Goal: Task Accomplishment & Management: Complete application form

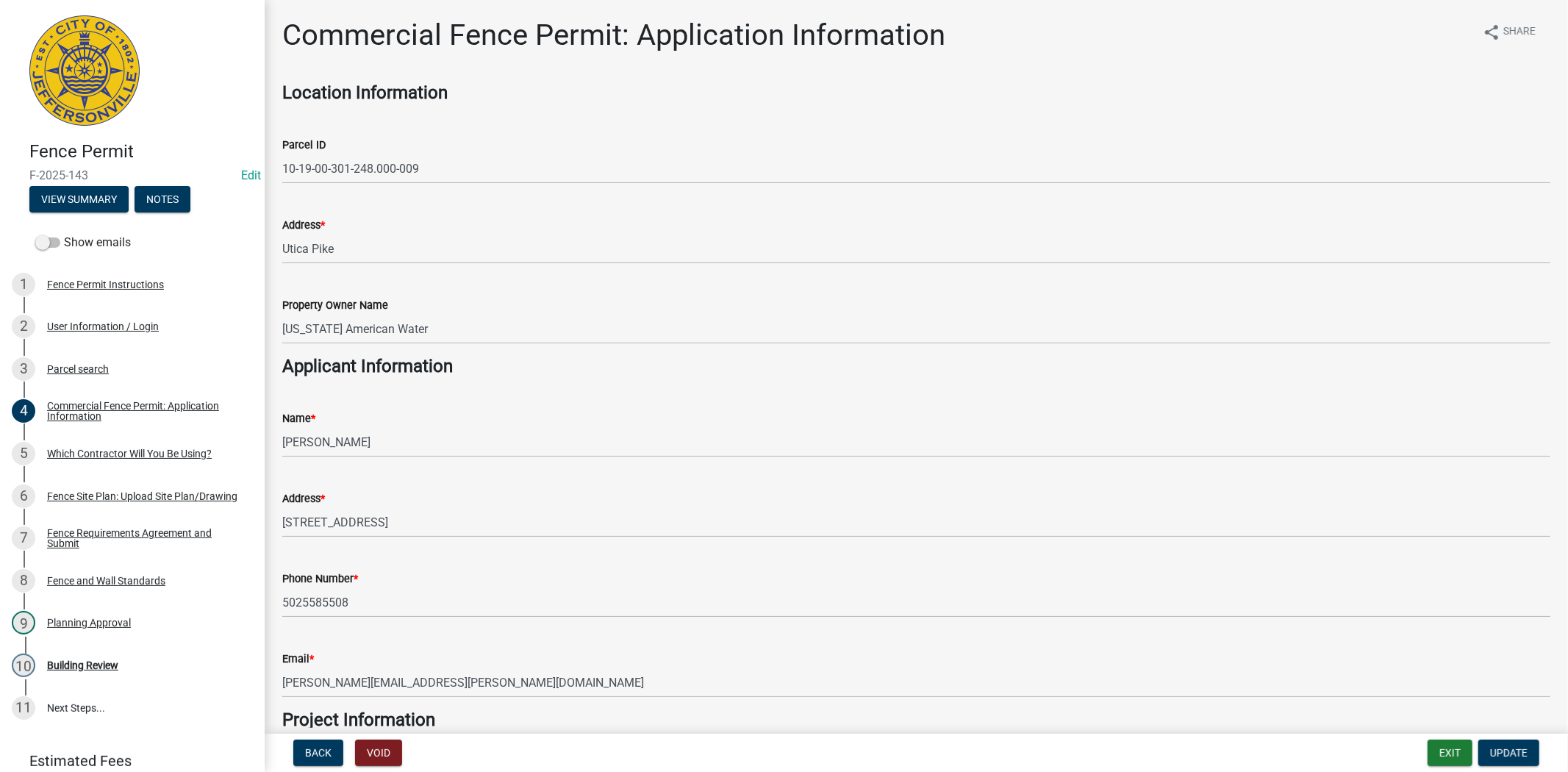
scroll to position [60, 0]
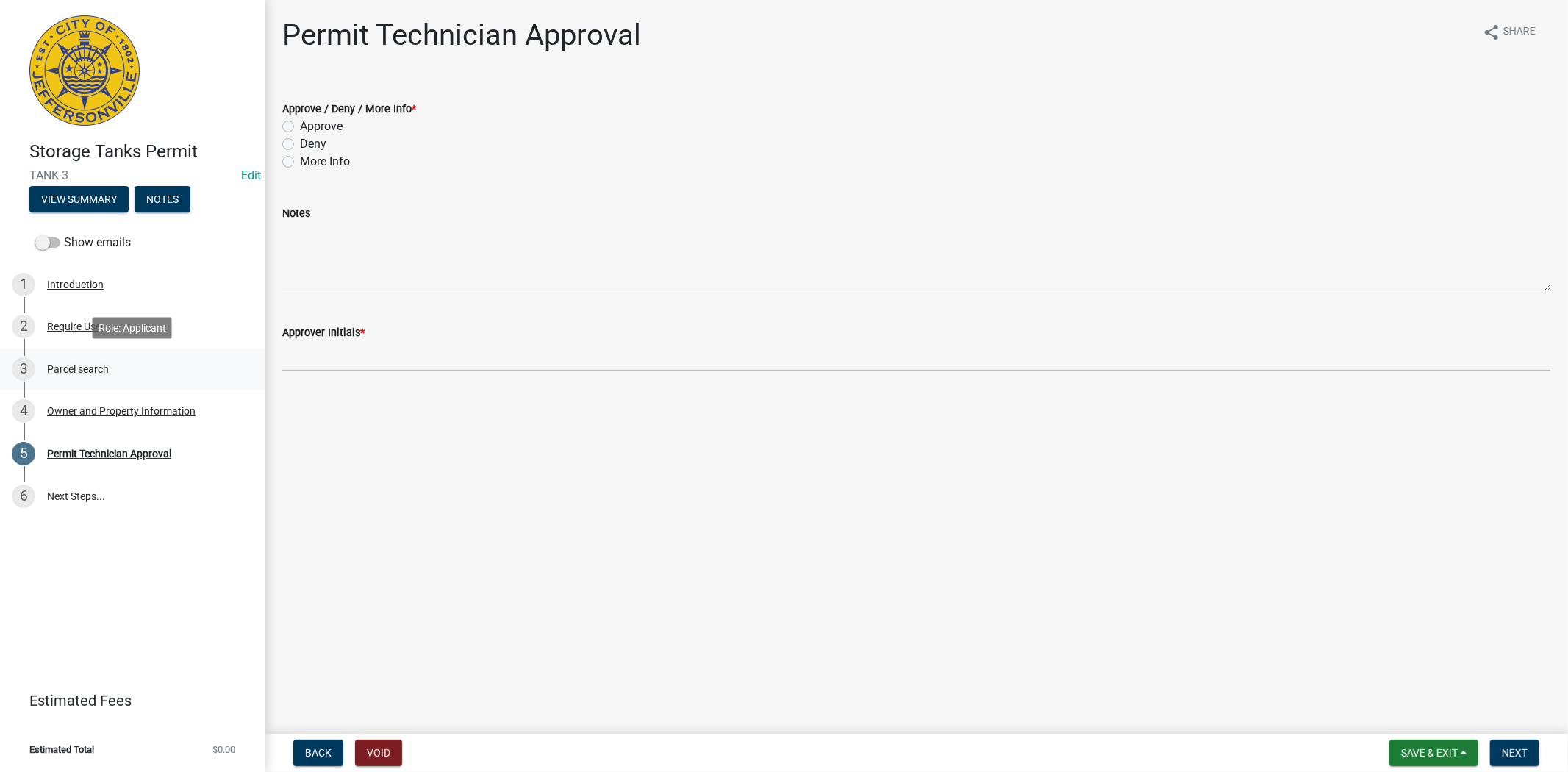
click at [93, 366] on div "Parcel search" at bounding box center [77, 369] width 62 height 10
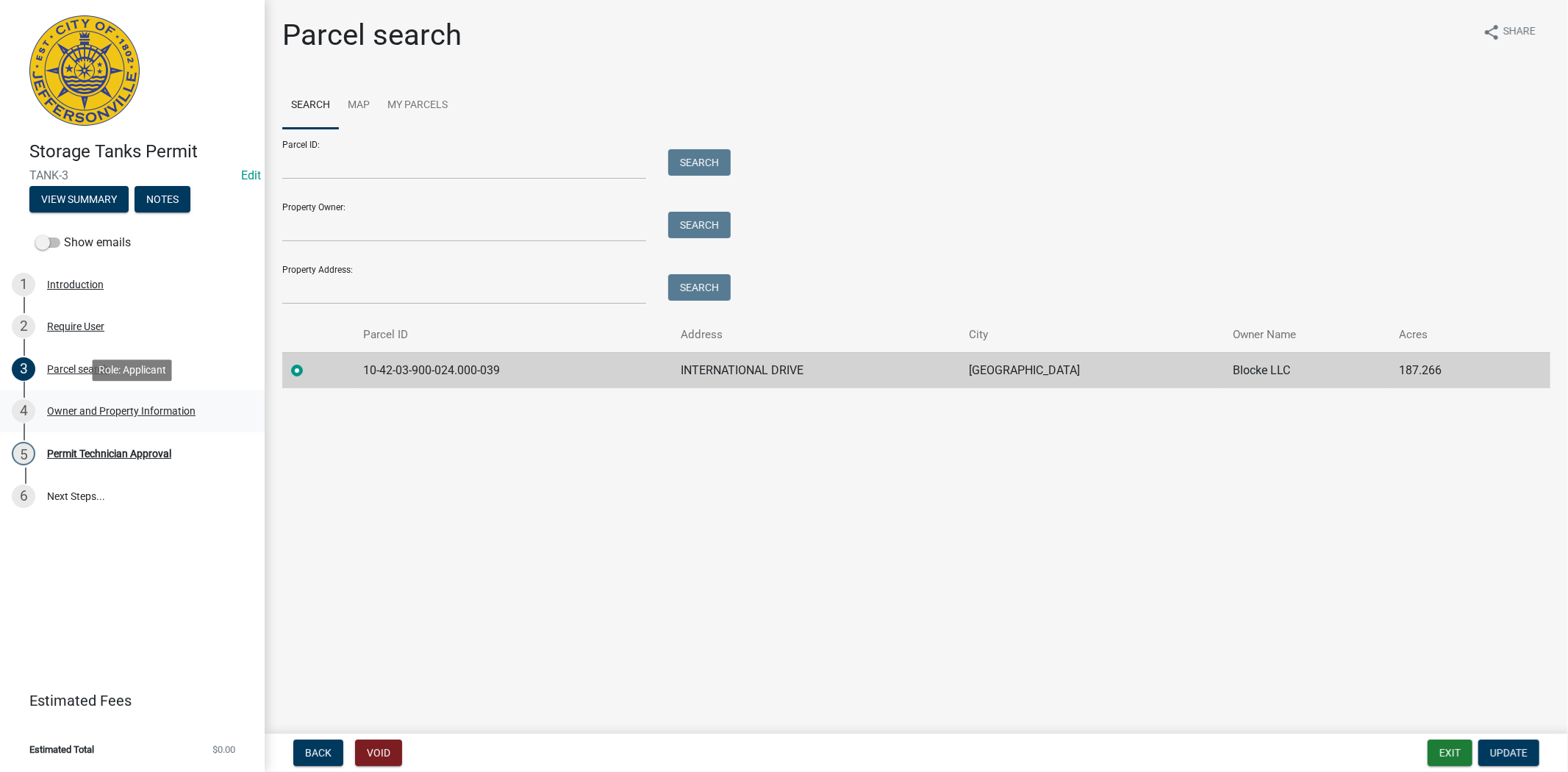
click at [111, 412] on div "Owner and Property Information" at bounding box center [121, 411] width 148 height 10
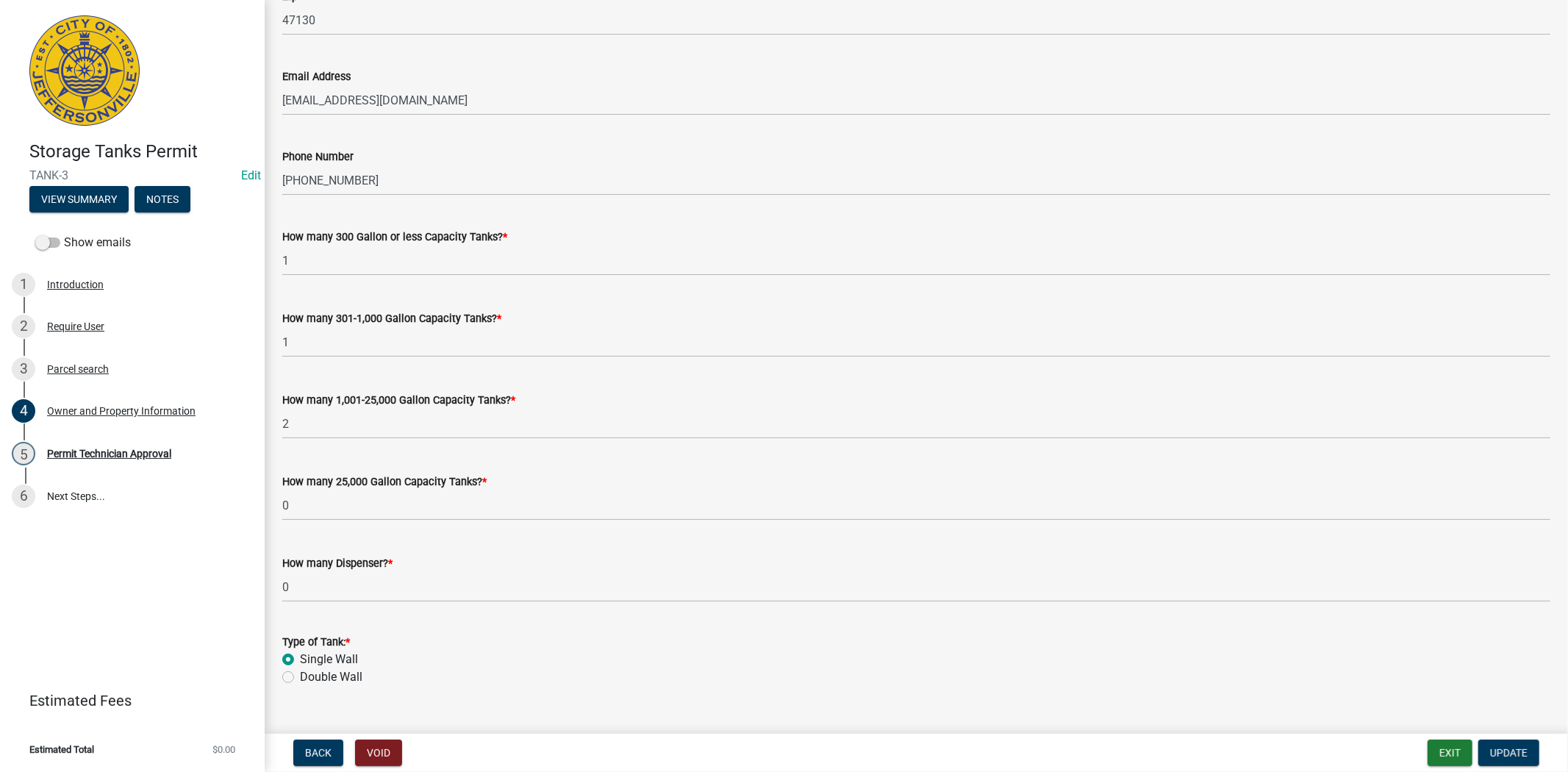
scroll to position [1098, 0]
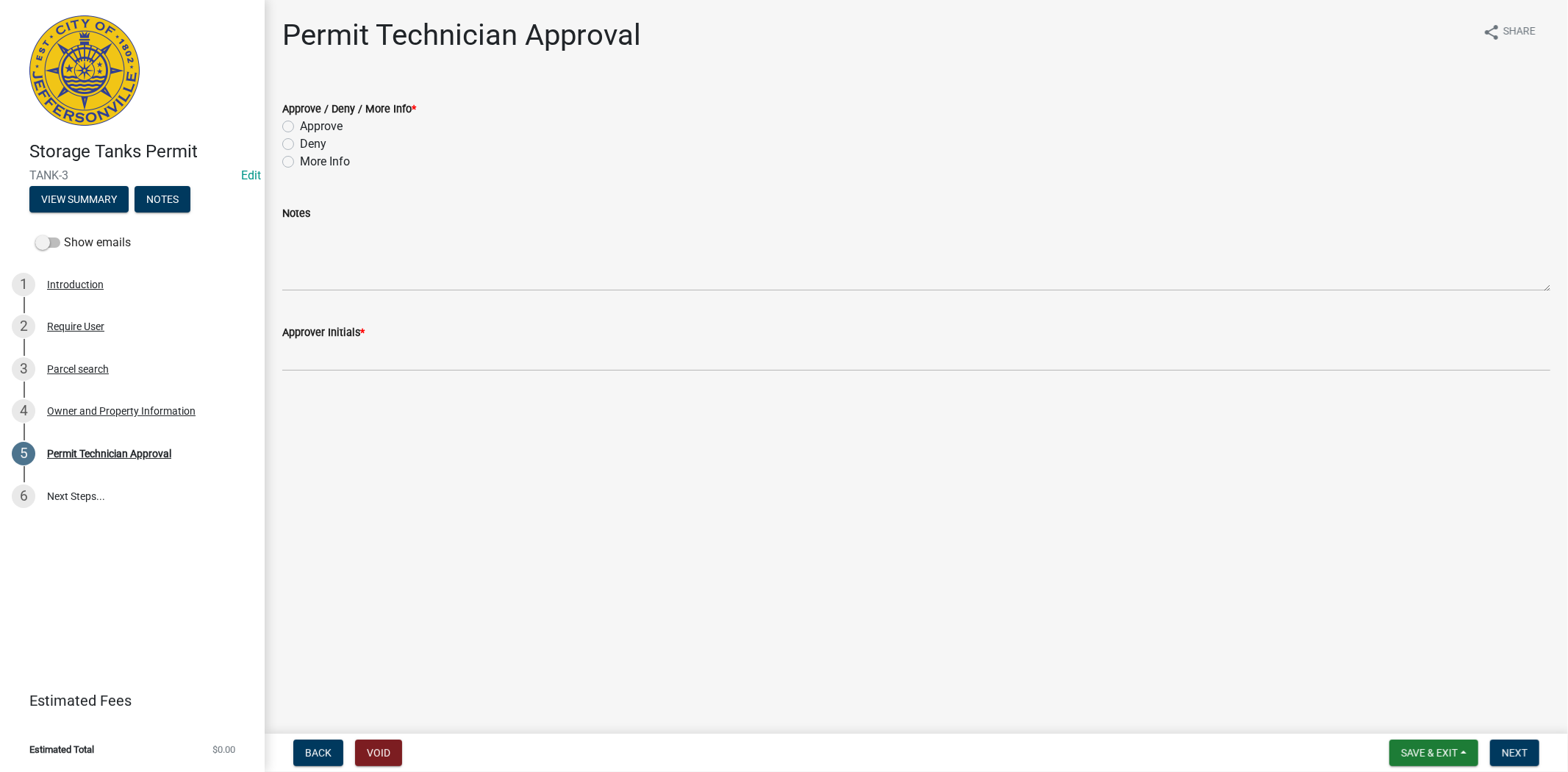
click at [300, 163] on label "More Info" at bounding box center [324, 162] width 50 height 18
click at [300, 162] on input "More Info" at bounding box center [304, 157] width 10 height 10
radio input "true"
click at [300, 165] on label "More Info" at bounding box center [324, 162] width 50 height 18
click at [300, 162] on input "More Info" at bounding box center [304, 157] width 10 height 10
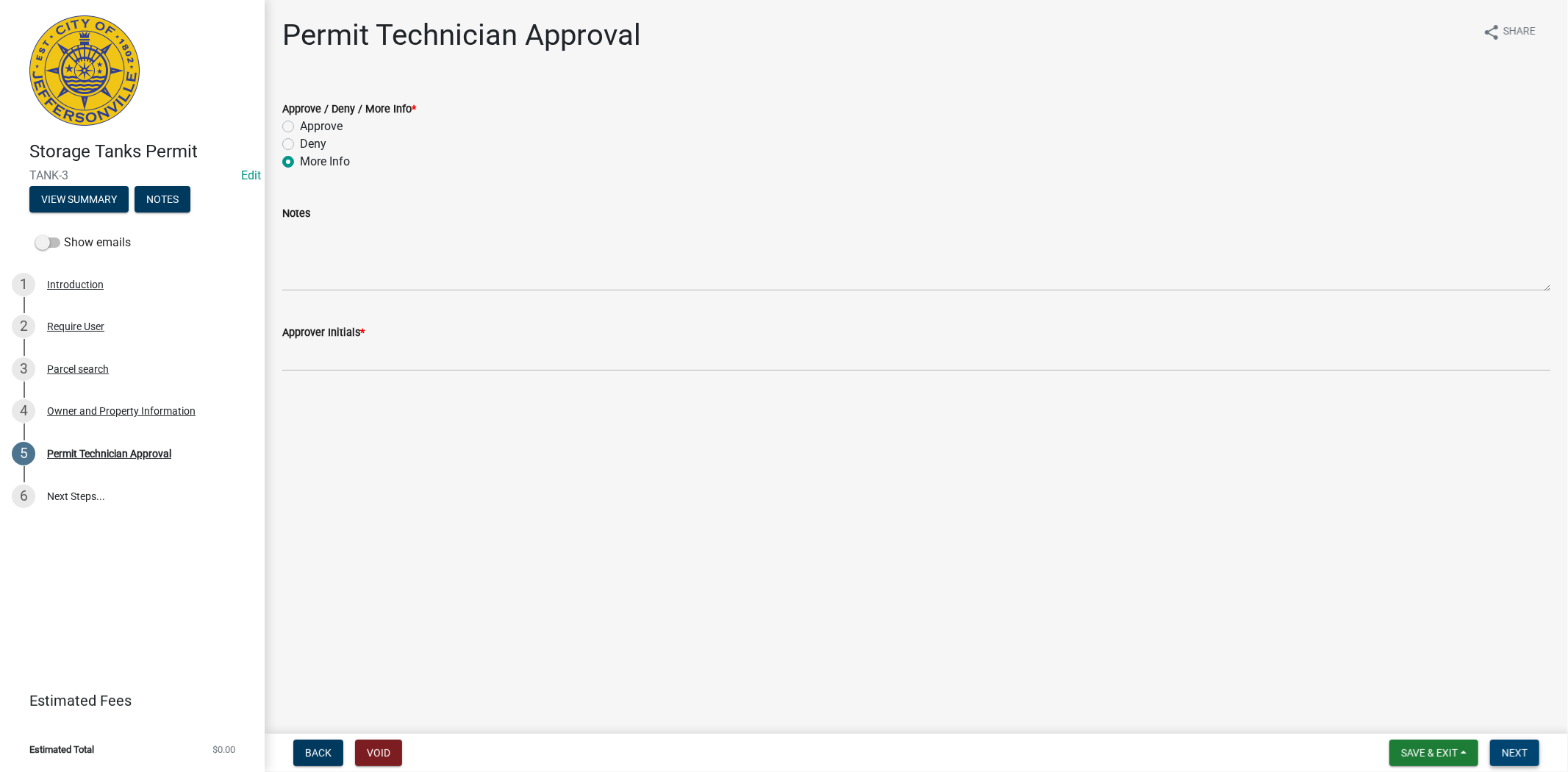
click at [1511, 752] on span "Next" at bounding box center [1515, 753] width 26 height 12
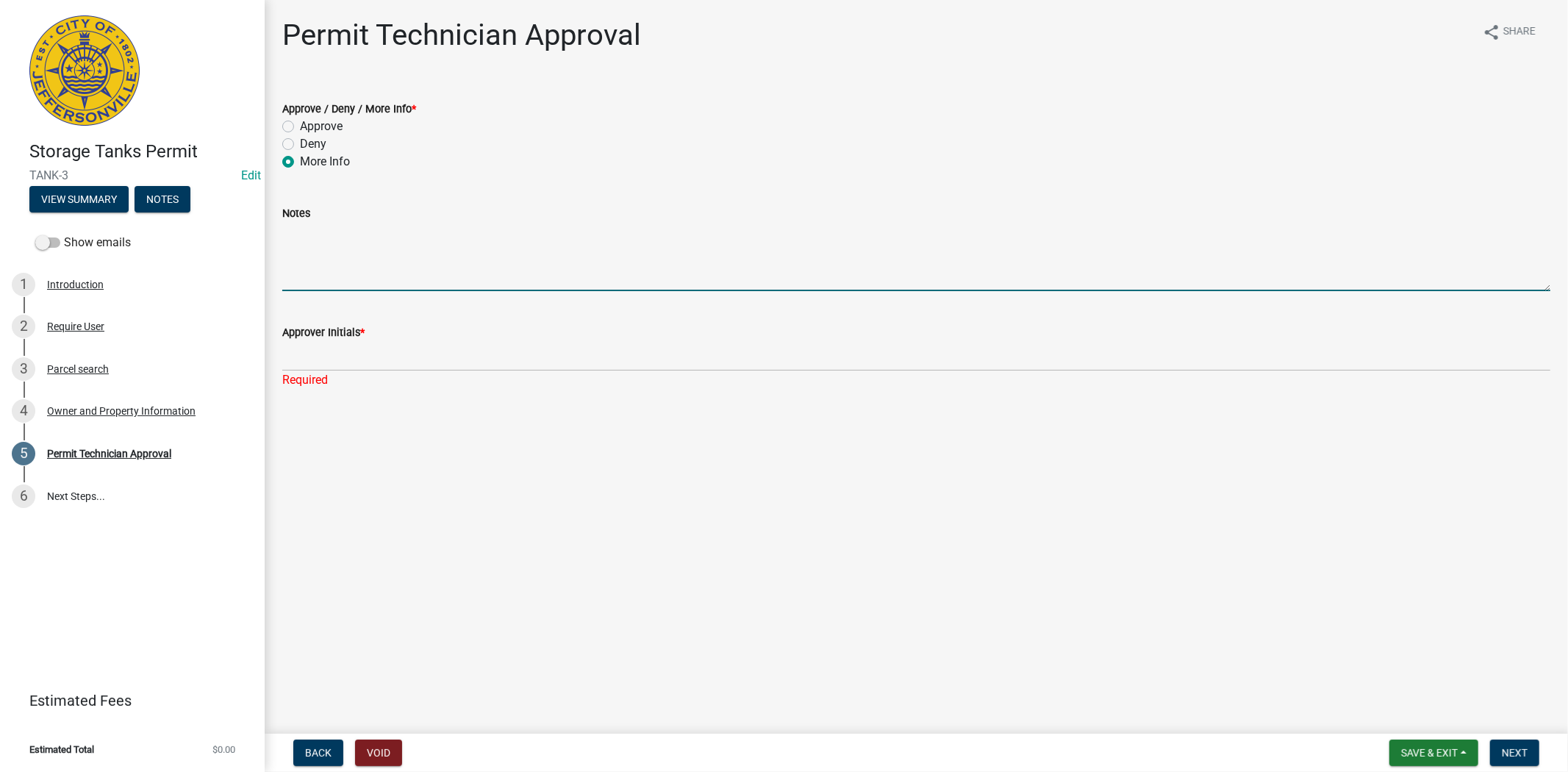
click at [297, 263] on textarea "Notes" at bounding box center [917, 256] width 1268 height 69
type textarea "need to know what is being stored in the tanks and if you have a release from t…"
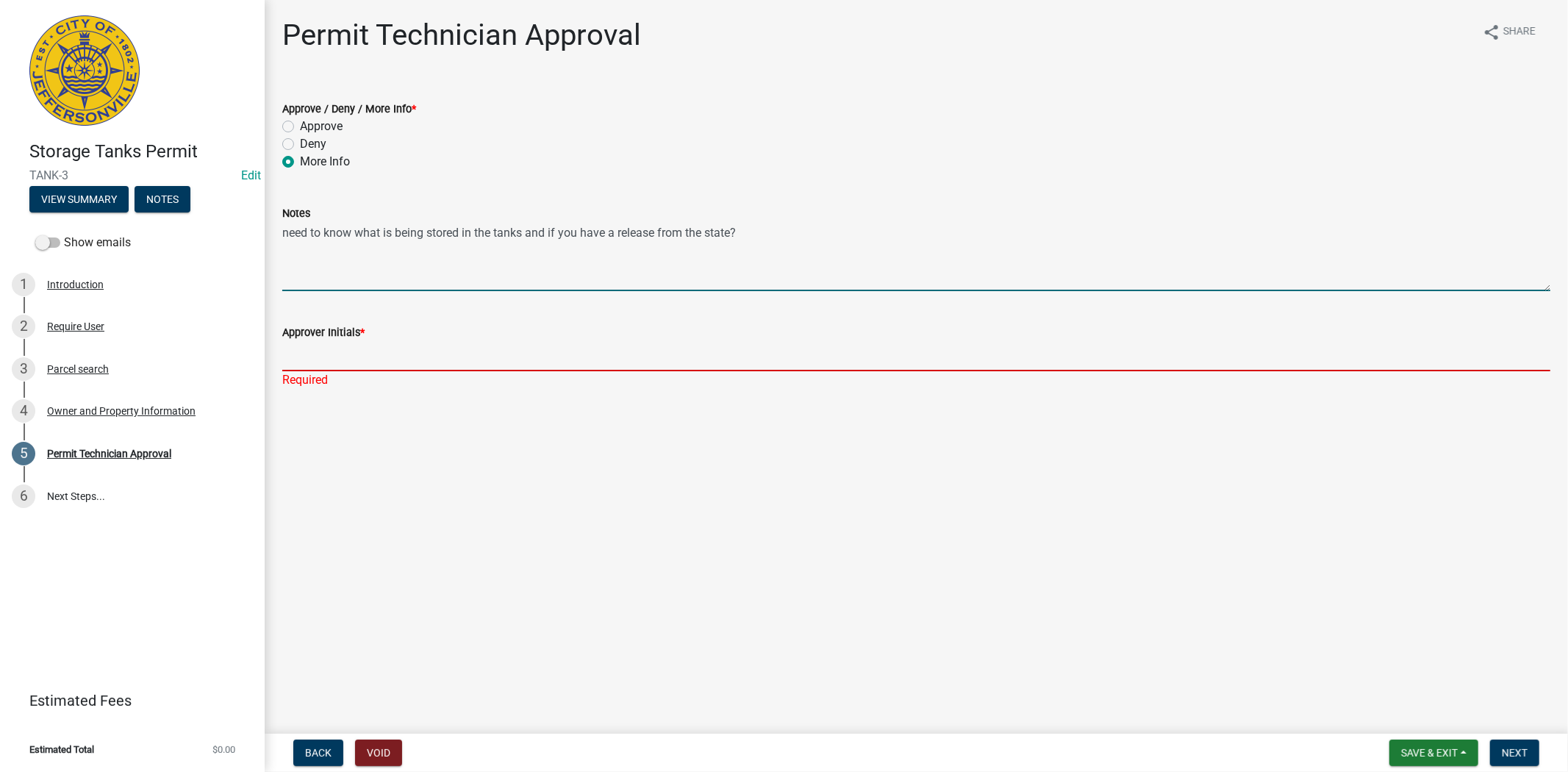
click at [307, 352] on input "Approver Initials *" at bounding box center [917, 356] width 1268 height 30
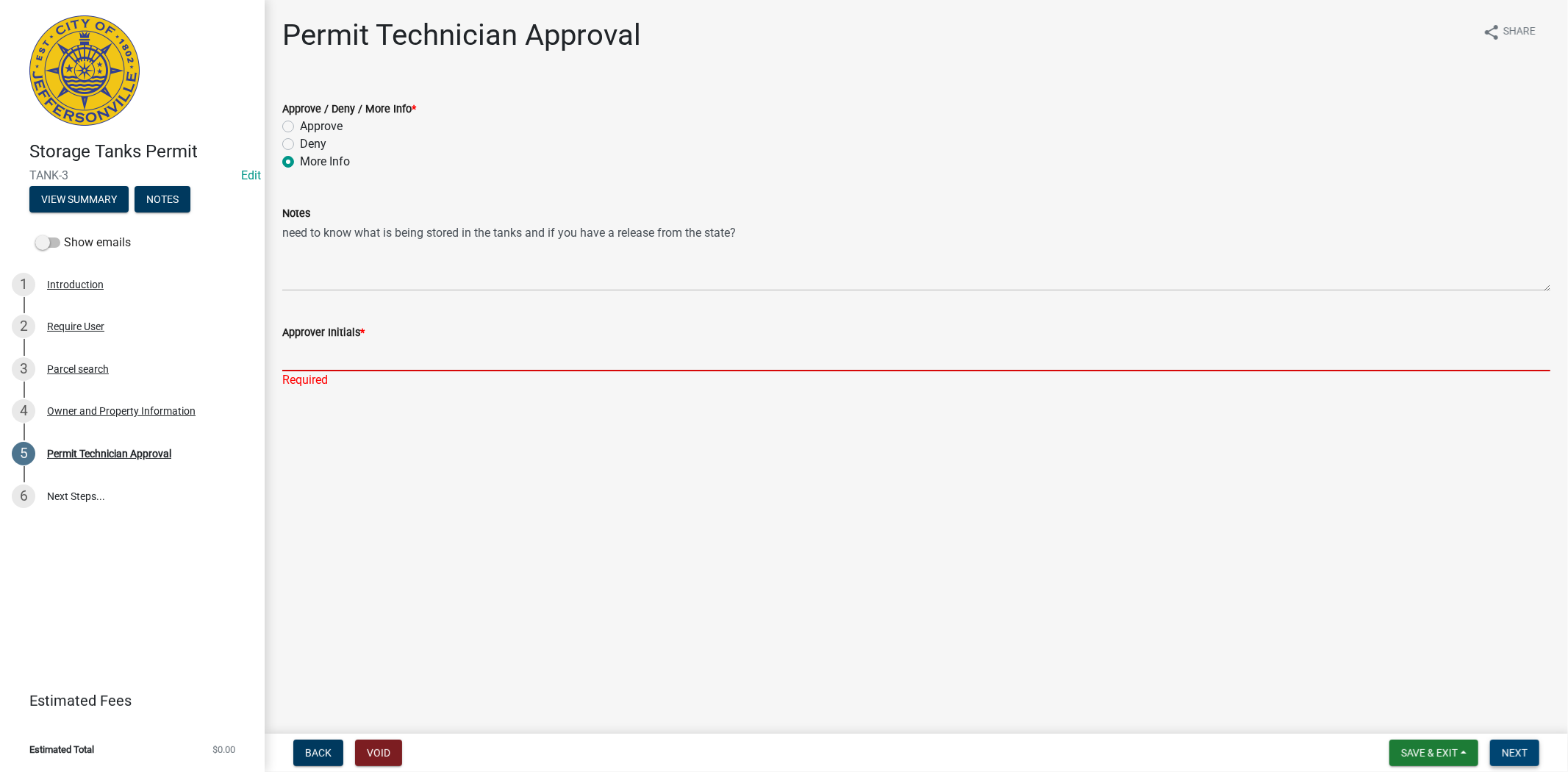
click at [1515, 757] on span "Next" at bounding box center [1515, 753] width 26 height 12
click at [324, 362] on input "Approver Initials *" at bounding box center [917, 356] width 1268 height 30
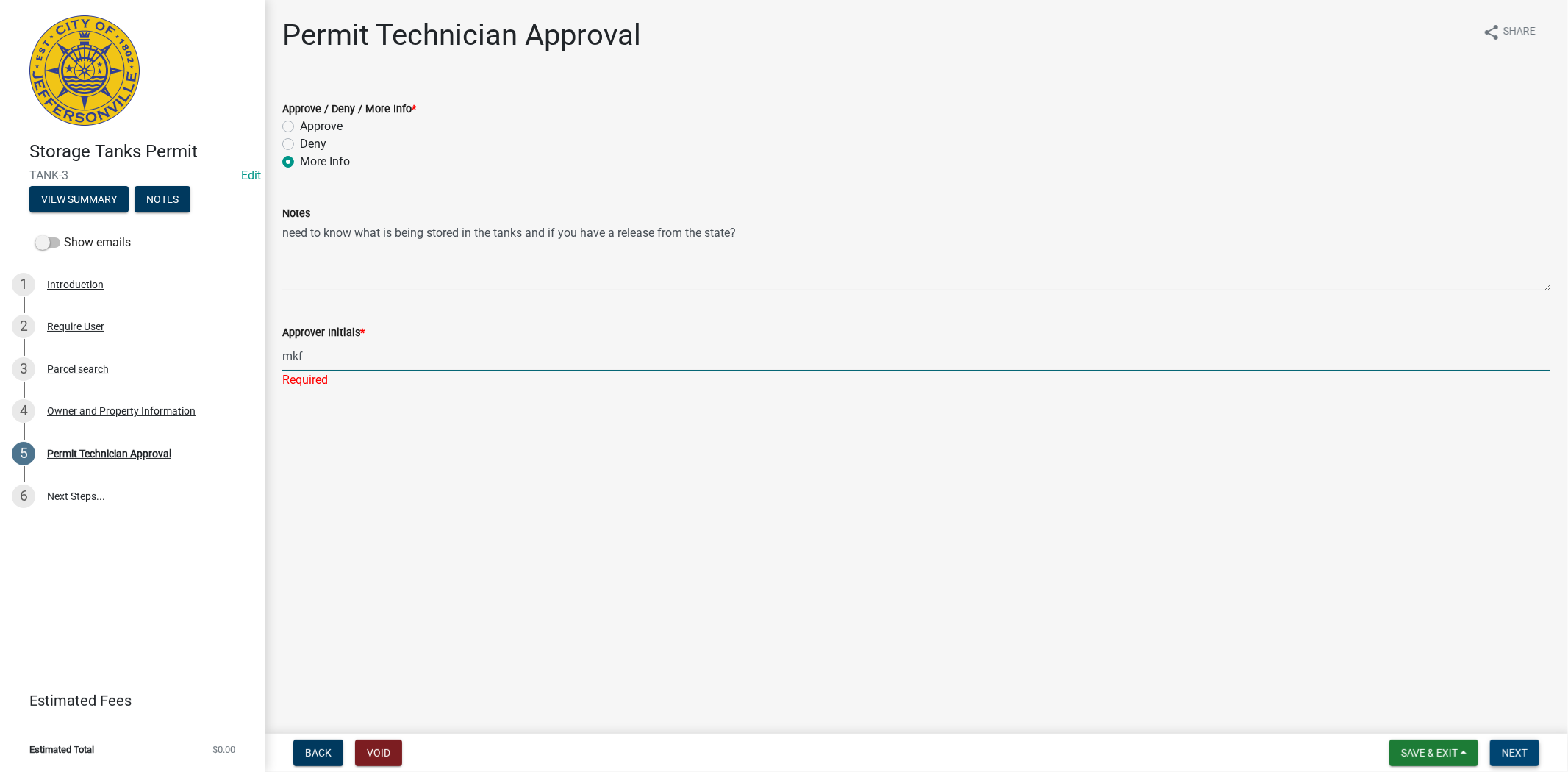
type input "mkf"
click at [1524, 754] on span "Next" at bounding box center [1515, 753] width 26 height 12
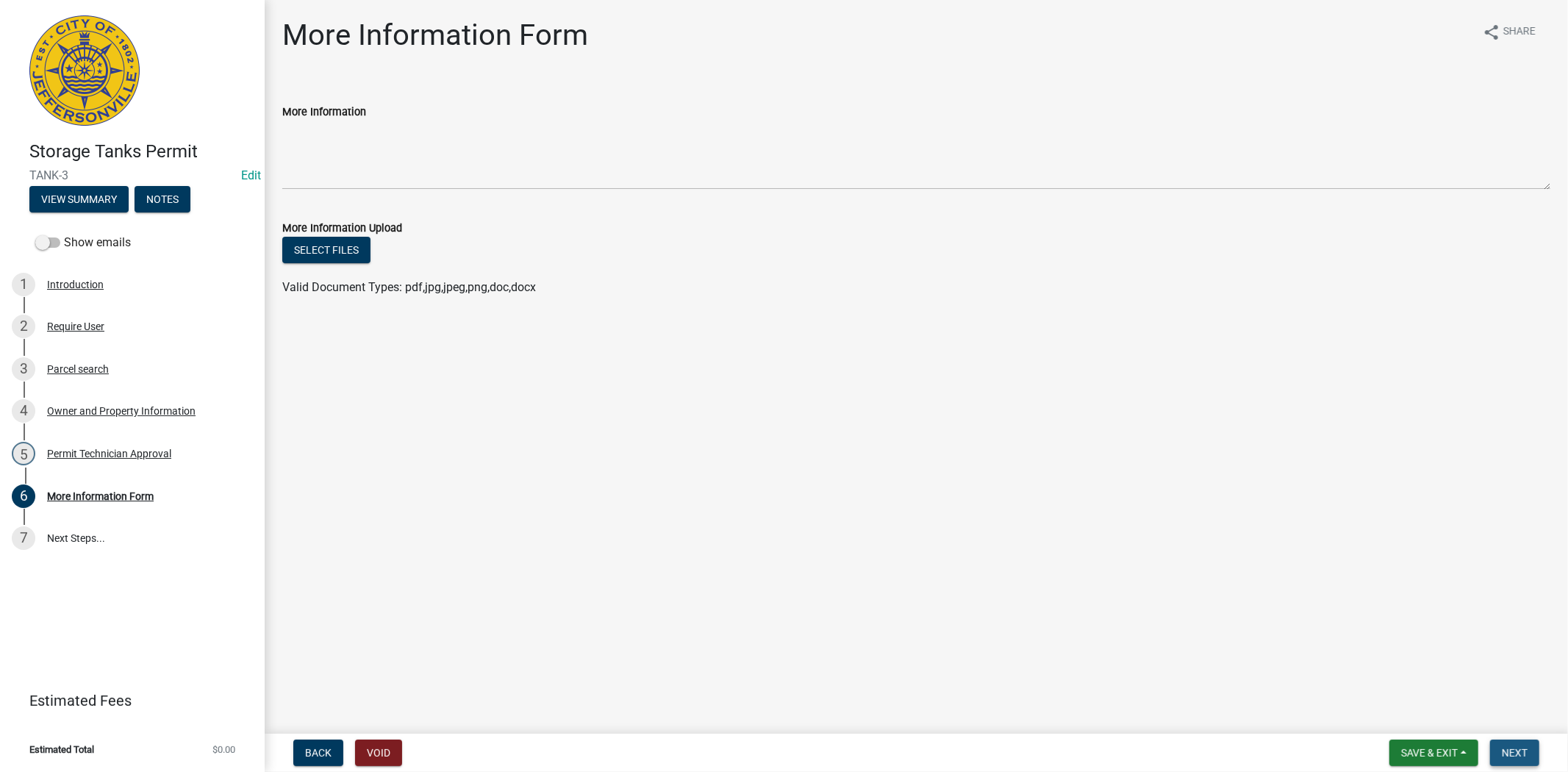
drag, startPoint x: 1537, startPoint y: 748, endPoint x: 1529, endPoint y: 750, distance: 8.2
click at [1537, 748] on button "Next" at bounding box center [1515, 753] width 49 height 27
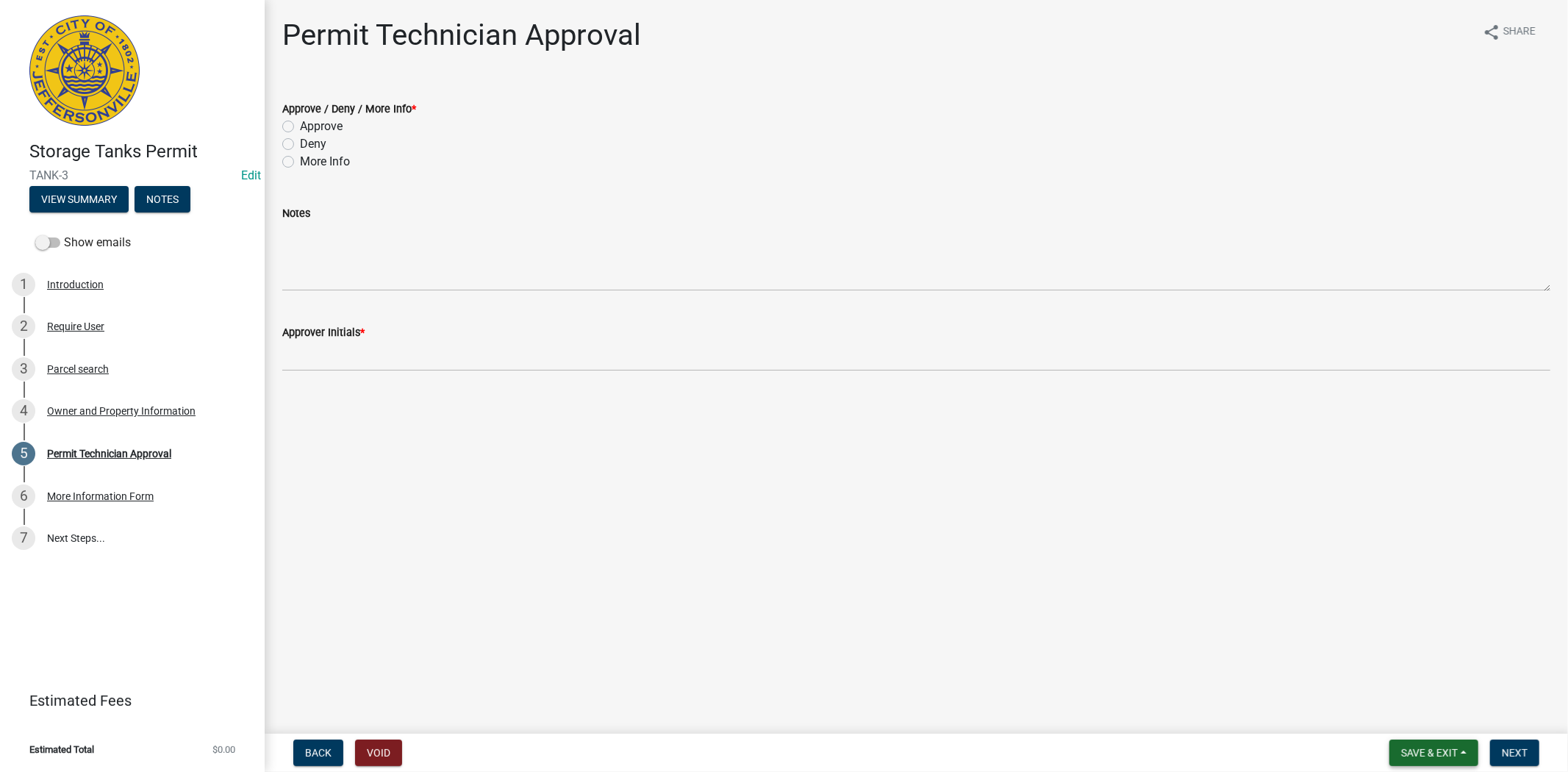
click at [1428, 753] on span "Save & Exit" at bounding box center [1429, 753] width 56 height 12
click at [1414, 728] on button "Save & Exit" at bounding box center [1419, 714] width 118 height 36
